Goal: Ask a question

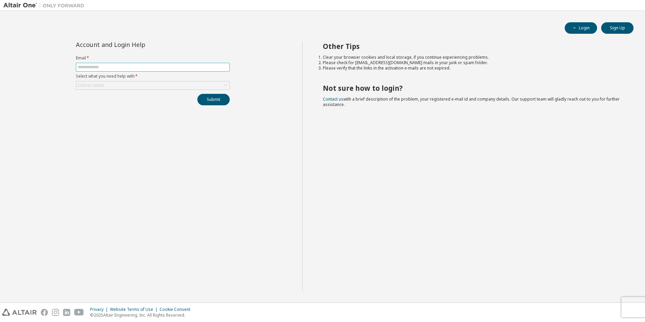
click at [137, 69] on input "text" at bounding box center [153, 66] width 150 height 5
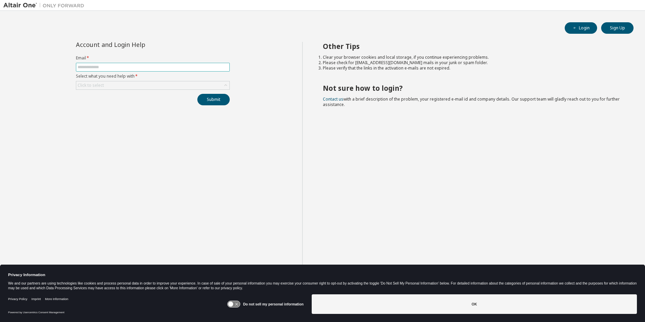
click at [137, 69] on input "text" at bounding box center [153, 66] width 150 height 5
type input "**********"
click at [197, 85] on div "Click to select" at bounding box center [152, 85] width 153 height 8
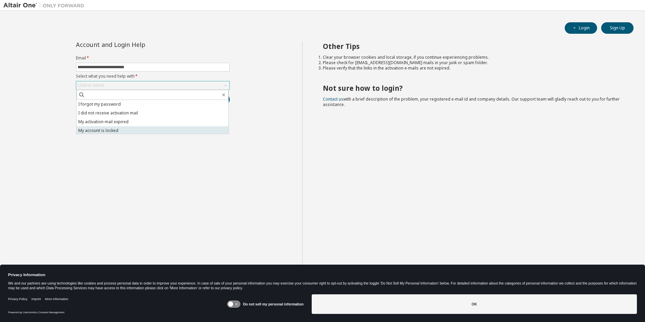
scroll to position [19, 0]
click at [117, 127] on li "I don't know but can't login" at bounding box center [153, 129] width 152 height 9
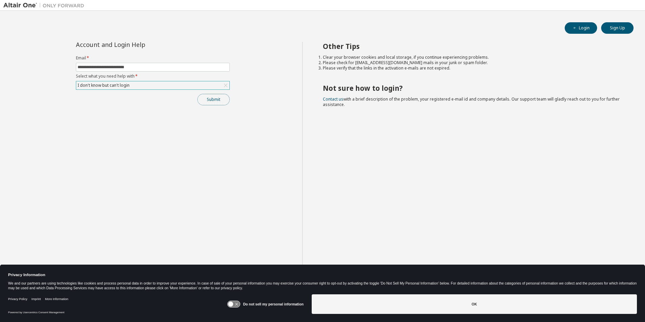
click at [213, 102] on button "Submit" at bounding box center [213, 99] width 32 height 11
click at [210, 103] on button "Submit" at bounding box center [213, 99] width 32 height 11
